Goal: Entertainment & Leisure: Consume media (video, audio)

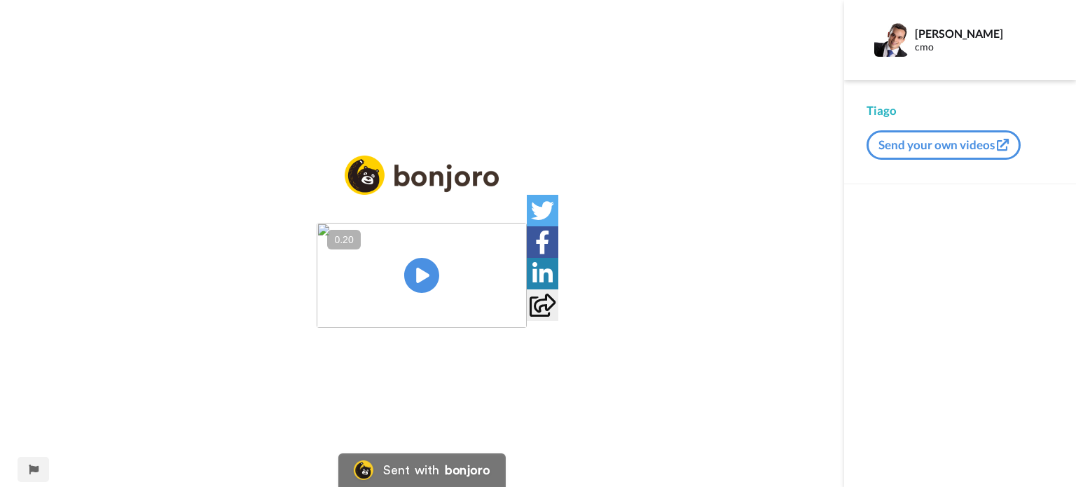
click at [419, 270] on img at bounding box center [422, 275] width 210 height 105
click at [462, 261] on video at bounding box center [422, 275] width 210 height 105
click at [522, 404] on div "Play/Pause" at bounding box center [422, 243] width 844 height 487
click at [515, 309] on img at bounding box center [507, 301] width 15 height 15
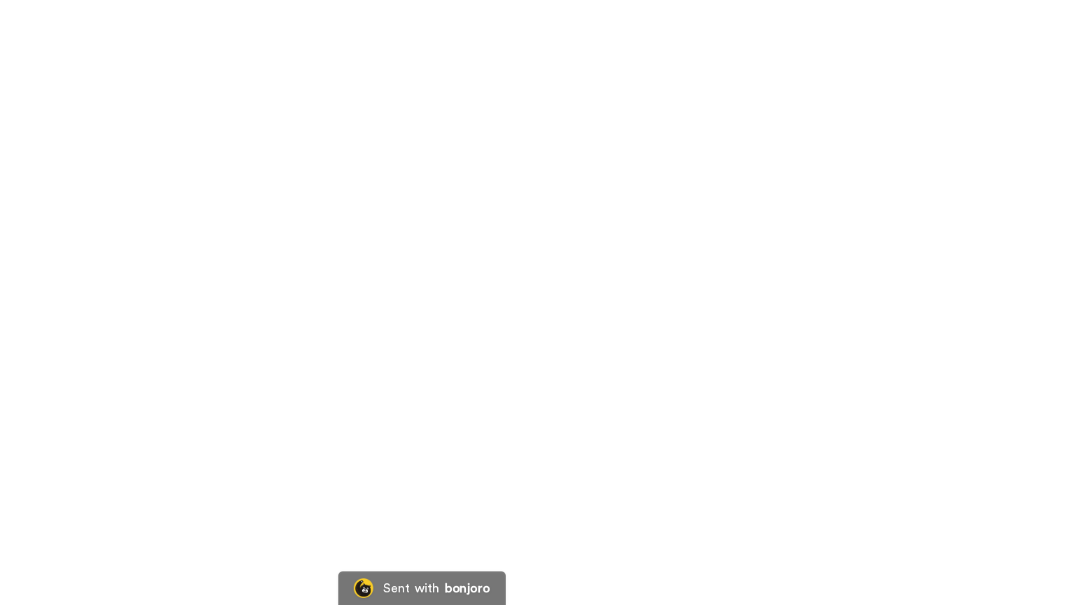
click at [877, 392] on video at bounding box center [538, 302] width 1076 height 605
click at [732, 347] on video at bounding box center [538, 302] width 1076 height 605
click at [740, 348] on video at bounding box center [538, 302] width 1076 height 605
click at [341, 467] on video at bounding box center [538, 302] width 1076 height 605
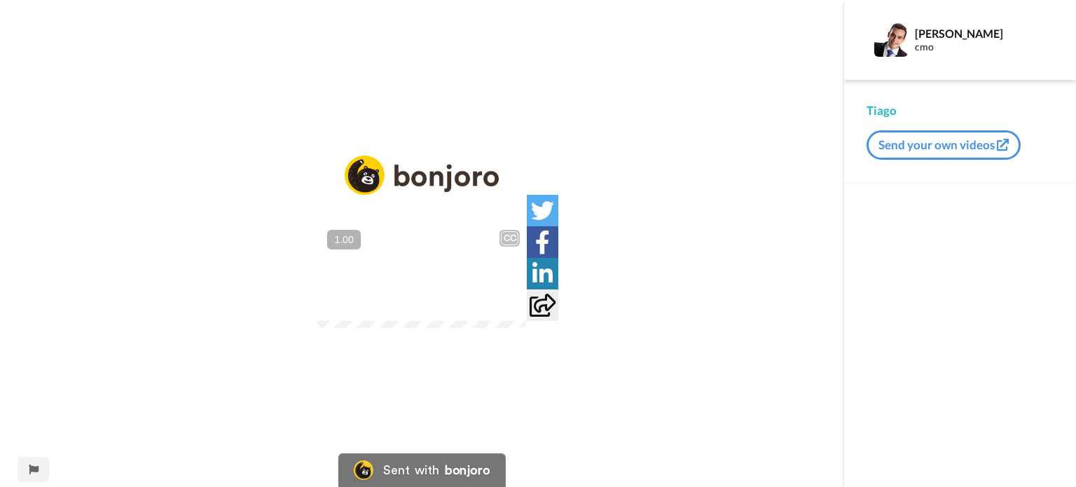
click at [500, 254] on video at bounding box center [422, 275] width 210 height 105
click at [439, 275] on icon at bounding box center [422, 275] width 37 height 37
